Goal: Use online tool/utility: Utilize a website feature to perform a specific function

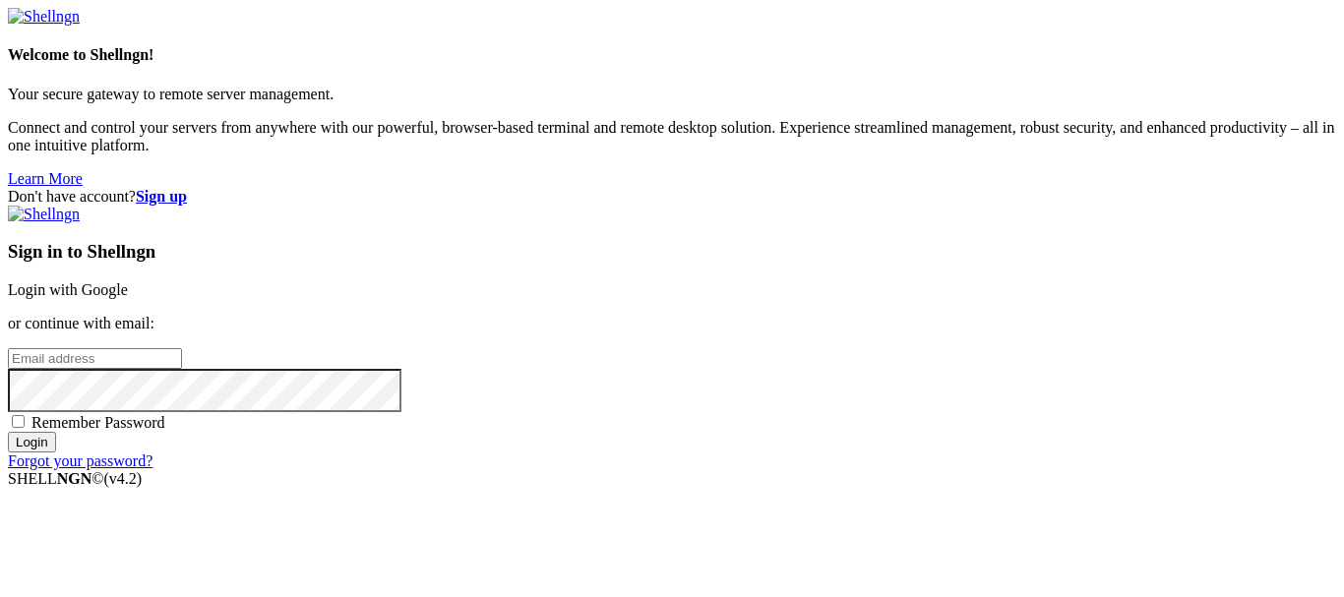
click at [128, 281] on link "Login with Google" at bounding box center [68, 289] width 120 height 17
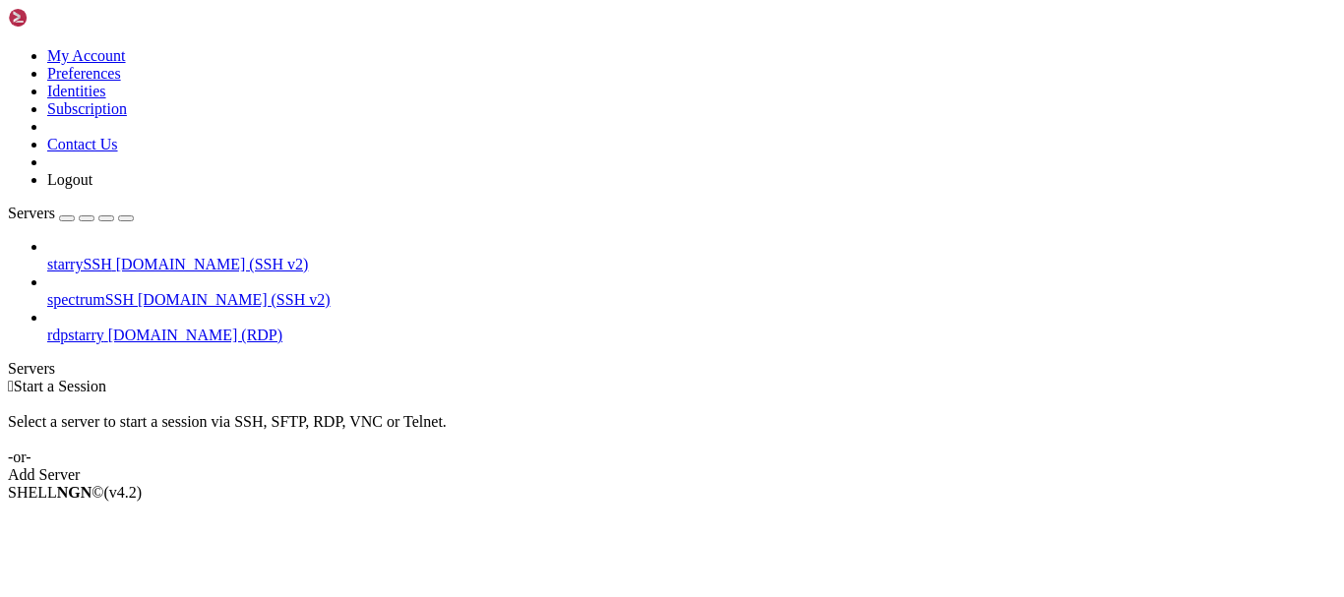
click at [177, 327] on link "rdpstarry [DOMAIN_NAME] (RDP)" at bounding box center [691, 336] width 1289 height 18
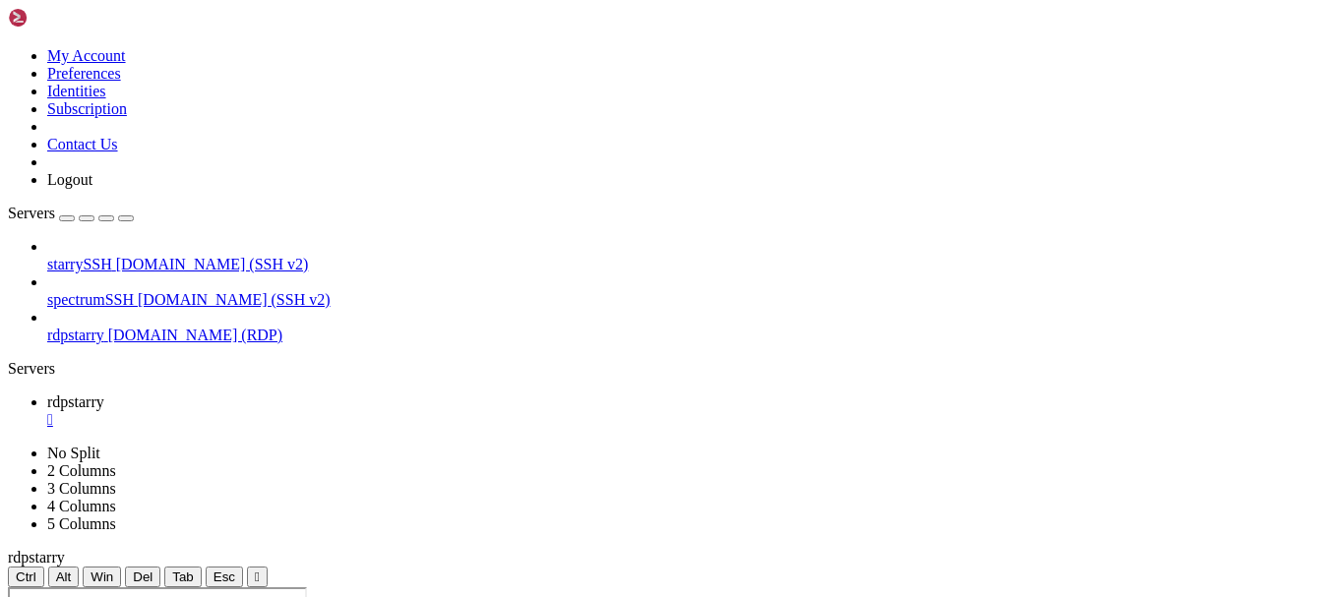
click at [177, 327] on link "rdpstarry [DOMAIN_NAME] (RDP)" at bounding box center [691, 336] width 1289 height 18
click at [8, 445] on link at bounding box center [8, 445] width 0 height 0
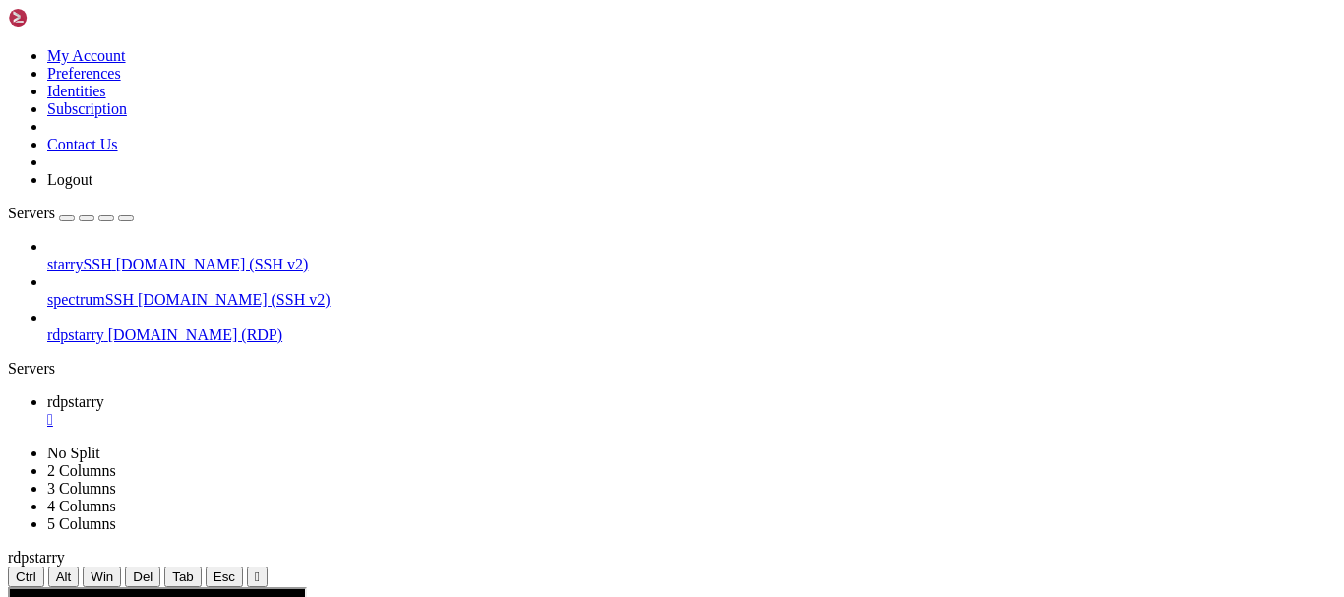
click at [806, 394] on ul "rdpstarry " at bounding box center [672, 411] width 1328 height 35
click at [8, 587] on icon at bounding box center [8, 587] width 0 height 0
drag, startPoint x: 455, startPoint y: 67, endPoint x: 455, endPoint y: 140, distance: 72.8
click at [260, 570] on div "" at bounding box center [257, 577] width 5 height 15
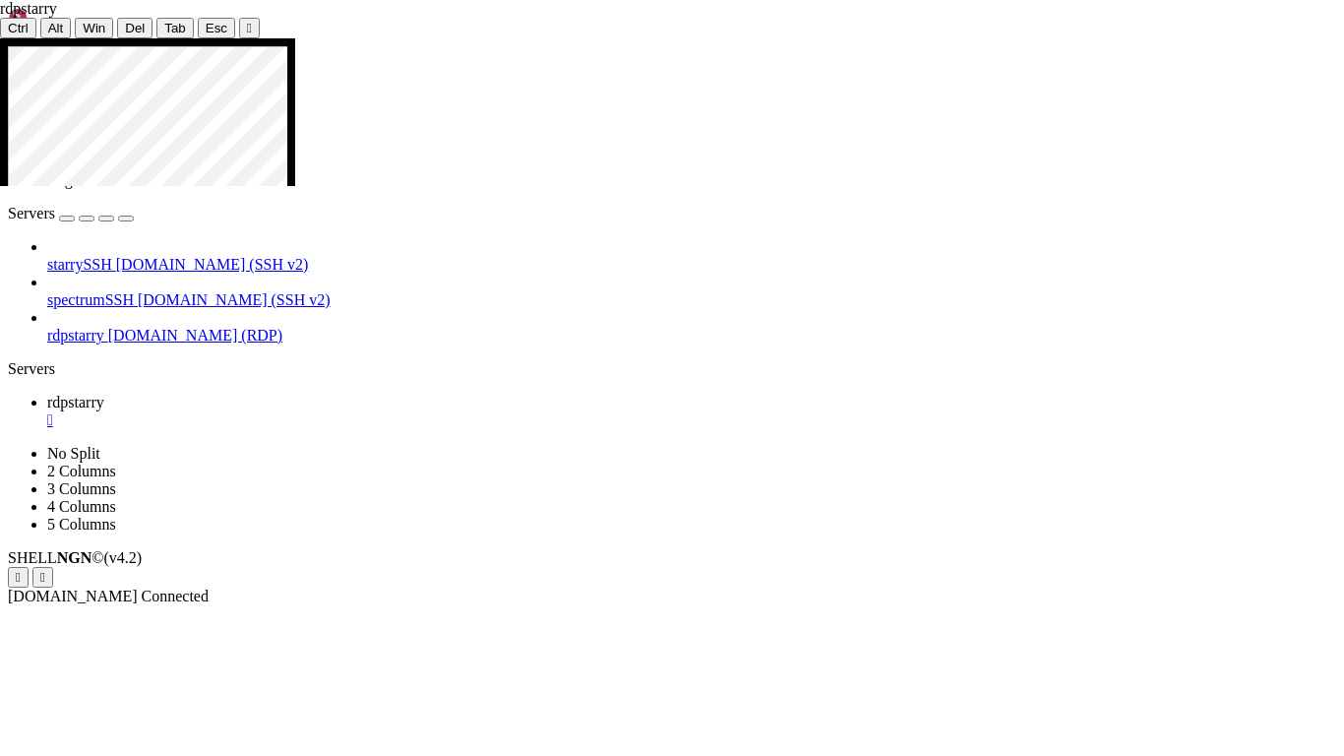
click at [0, 38] on icon at bounding box center [0, 38] width 0 height 0
click at [247, 21] on div "" at bounding box center [249, 28] width 5 height 15
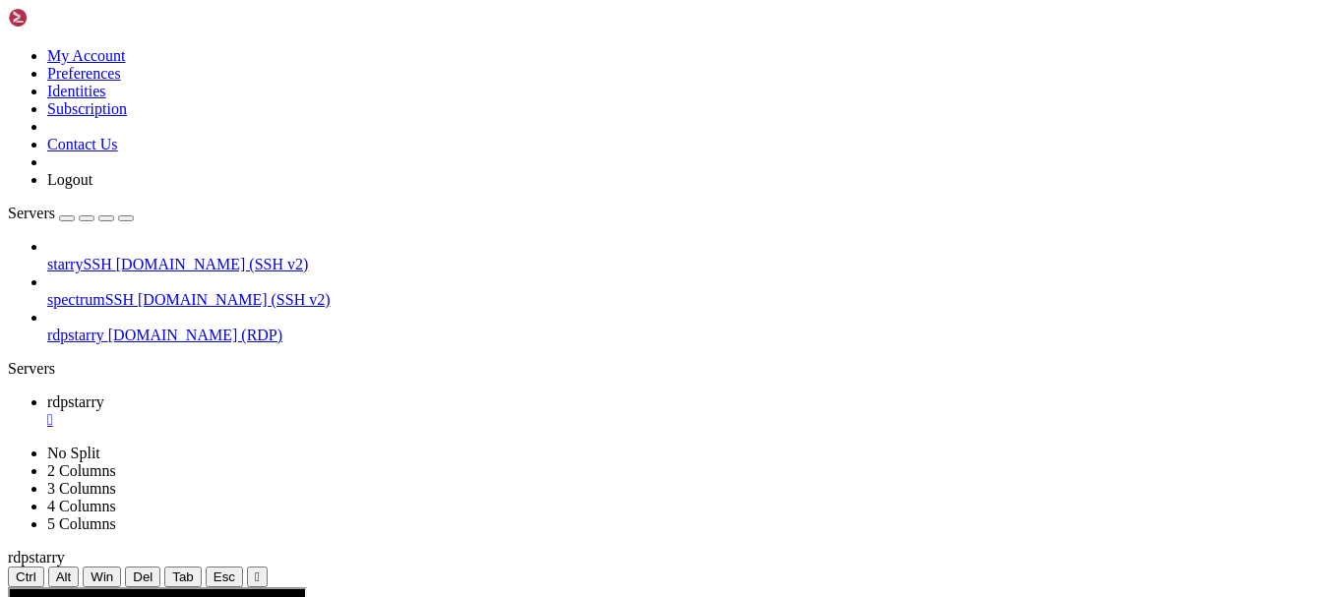
drag, startPoint x: 447, startPoint y: 62, endPoint x: 447, endPoint y: 135, distance: 72.8
click at [260, 570] on div "" at bounding box center [257, 577] width 5 height 15
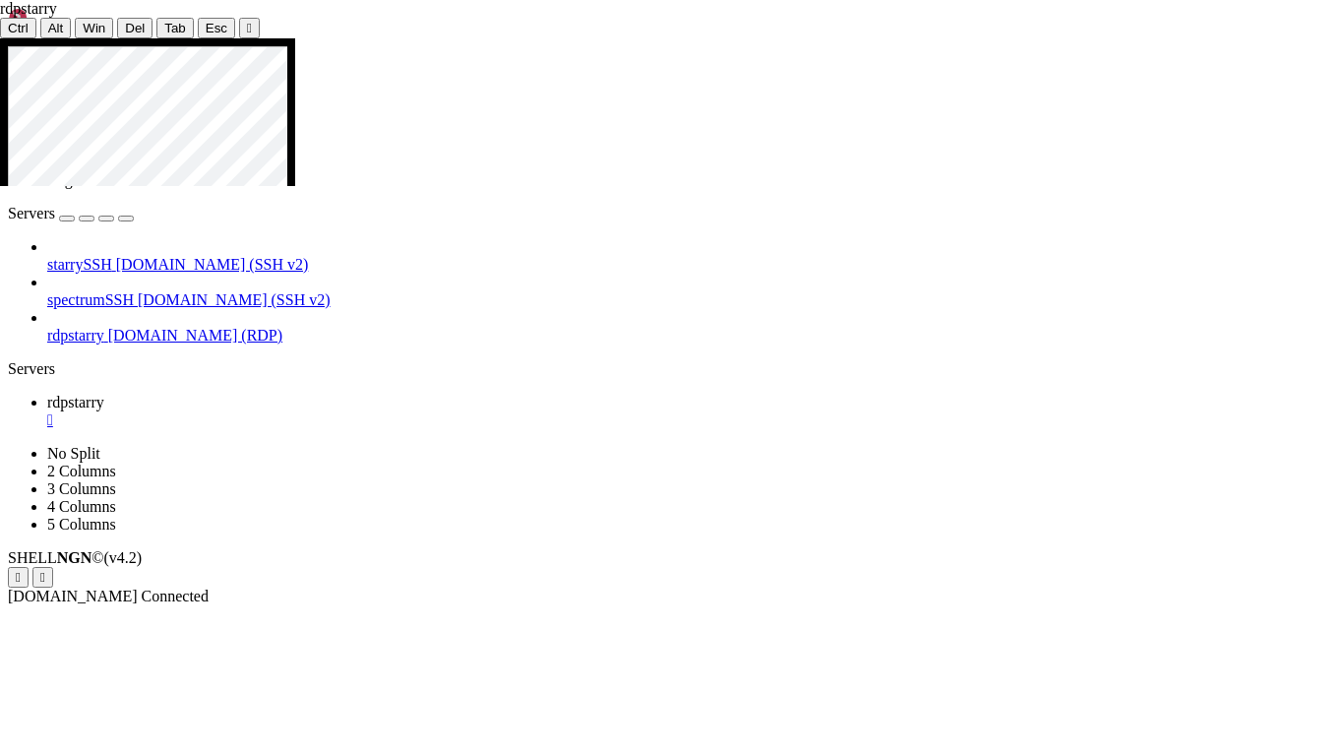
click at [667, 38] on div at bounding box center [672, 38] width 1344 height 0
click at [247, 21] on div "" at bounding box center [249, 28] width 5 height 15
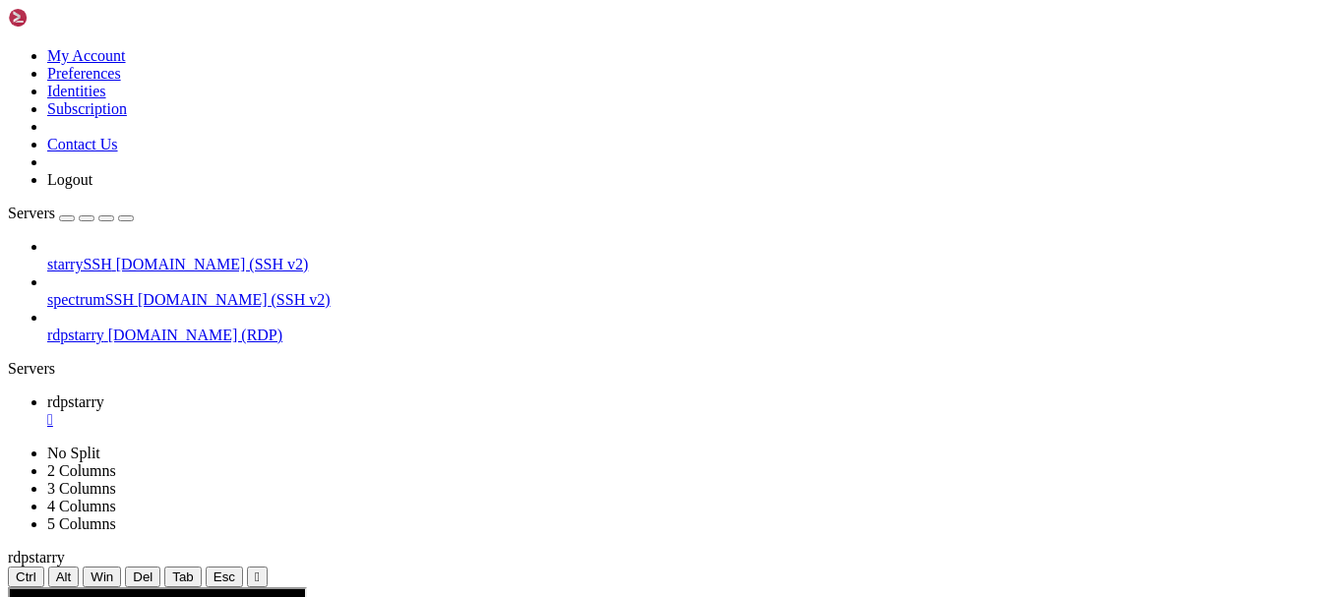
click at [260, 570] on div "" at bounding box center [257, 577] width 5 height 15
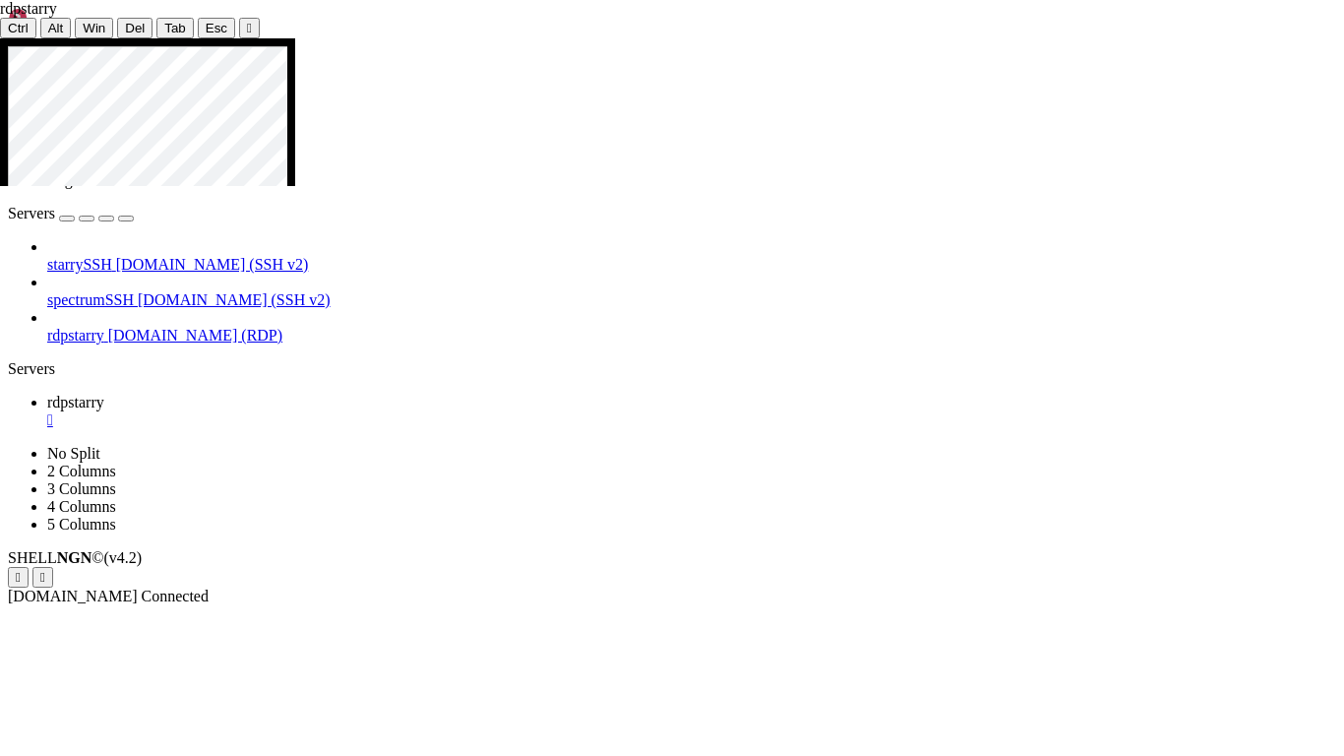
click at [666, 38] on div at bounding box center [672, 38] width 1344 height 0
click at [247, 22] on div "" at bounding box center [249, 28] width 5 height 15
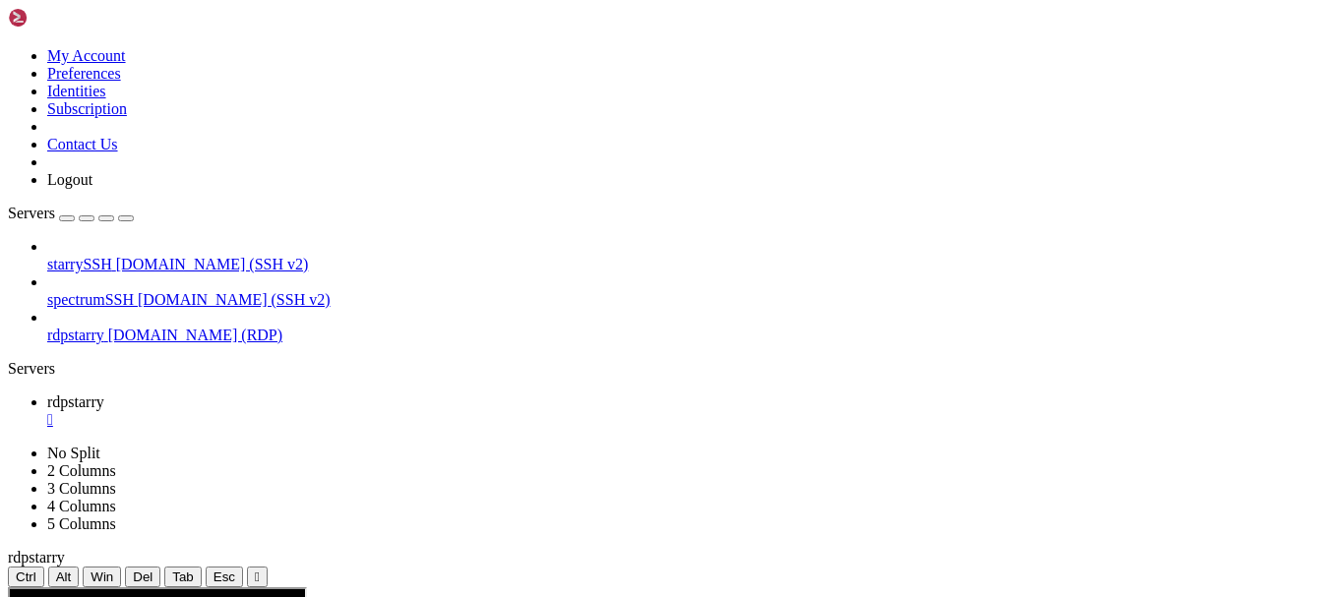
click at [459, 394] on ul "rdpstarry " at bounding box center [672, 411] width 1328 height 35
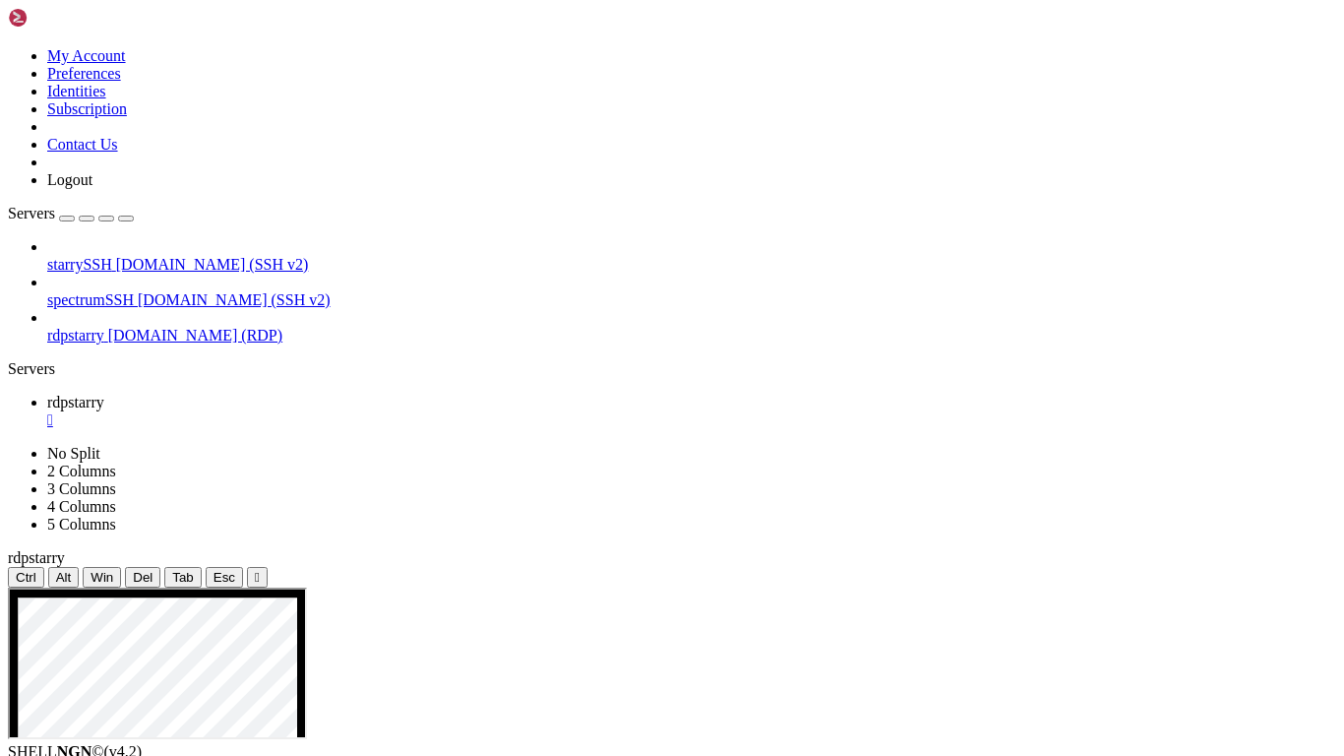
click at [260, 570] on div "" at bounding box center [257, 577] width 5 height 15
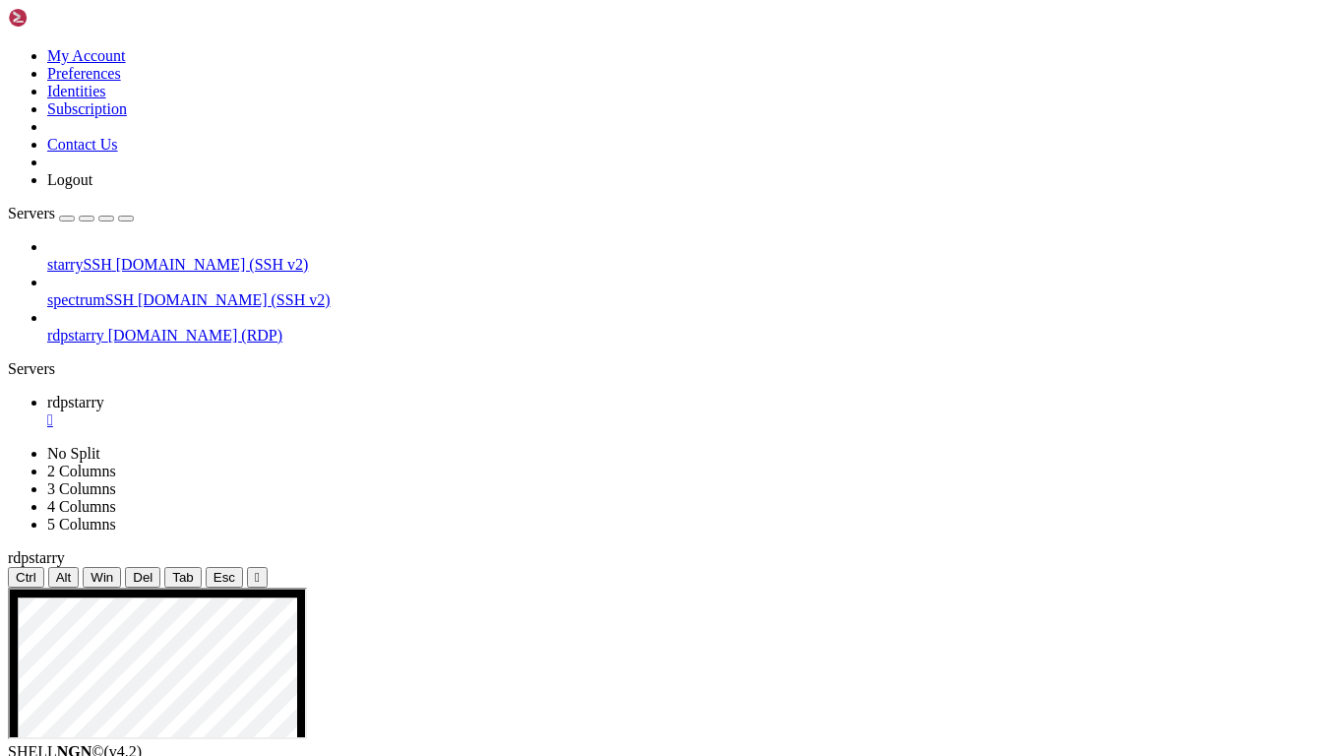
click at [45, 596] on div "" at bounding box center [42, 770] width 5 height 15
click at [21, 596] on div "" at bounding box center [18, 770] width 5 height 15
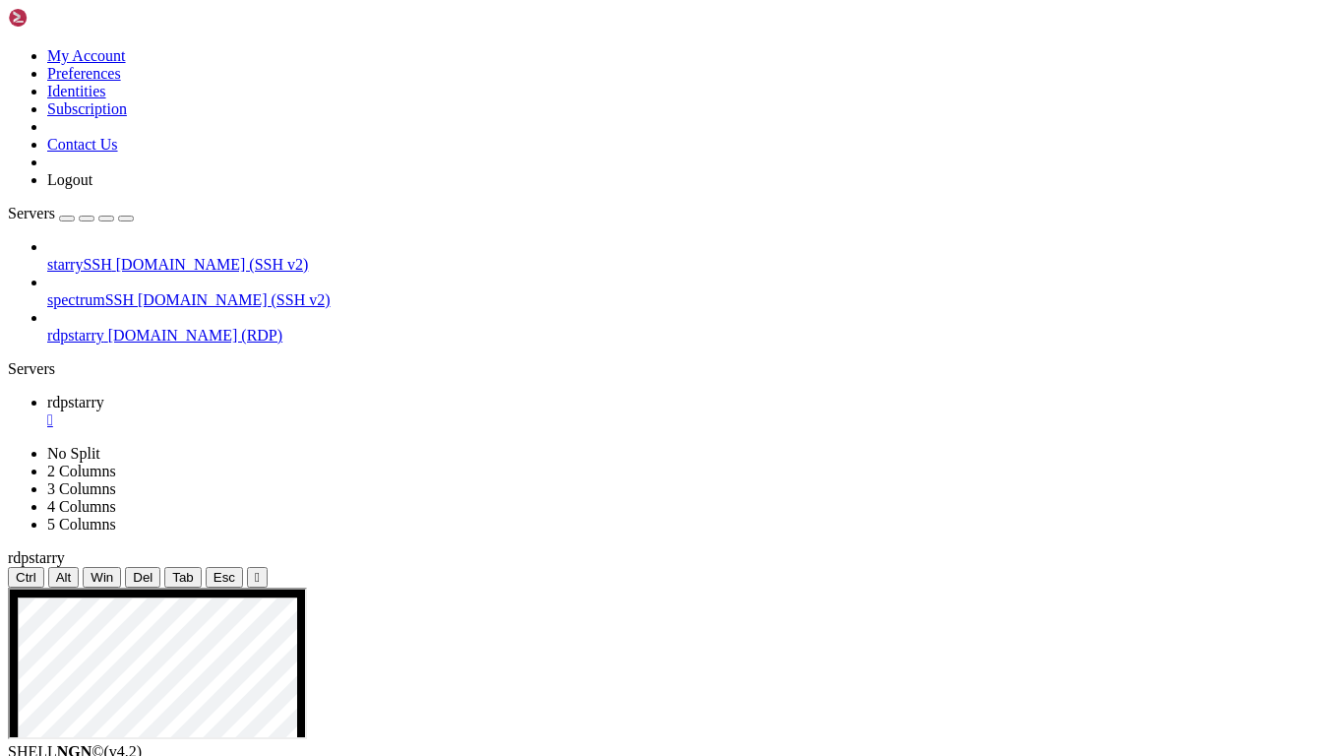
click at [21, 596] on div "" at bounding box center [18, 770] width 5 height 15
click at [260, 570] on div "" at bounding box center [257, 577] width 5 height 15
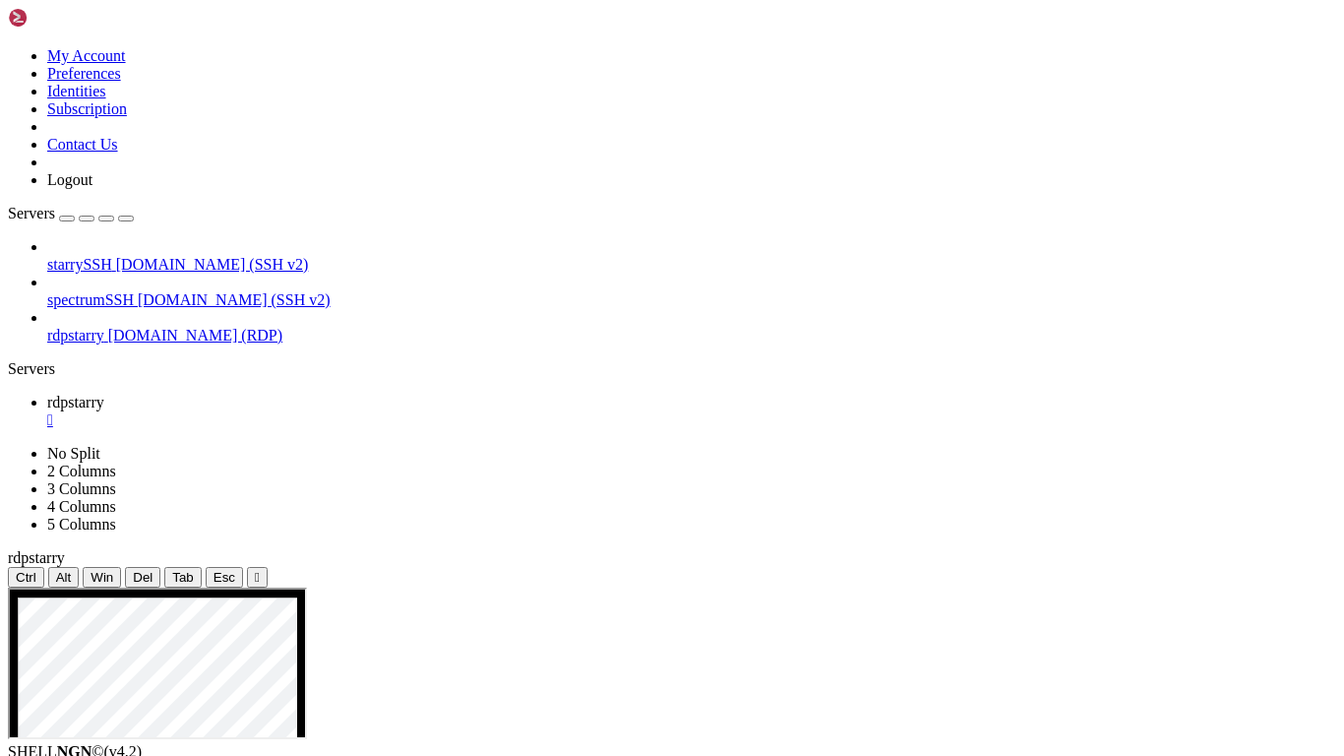
click at [367, 394] on link "rdpstarry " at bounding box center [691, 411] width 1289 height 35
click at [357, 411] on div "" at bounding box center [691, 420] width 1289 height 18
